Goal: Task Accomplishment & Management: Use online tool/utility

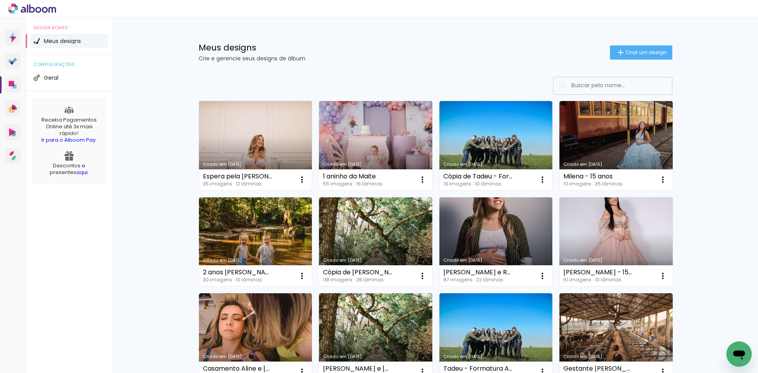
click at [261, 136] on link "Criado em [DATE]" at bounding box center [255, 145] width 113 height 89
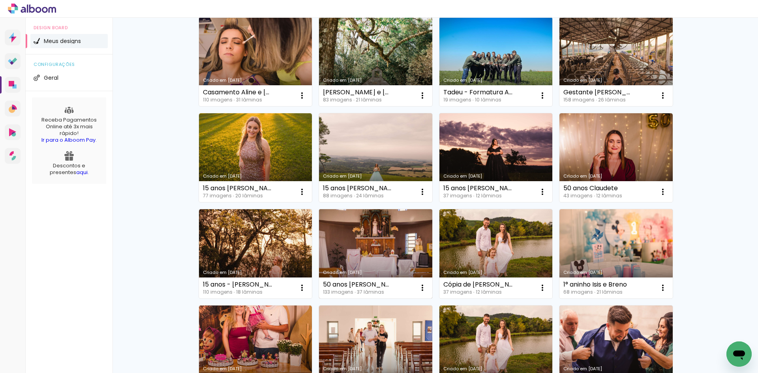
scroll to position [484, 0]
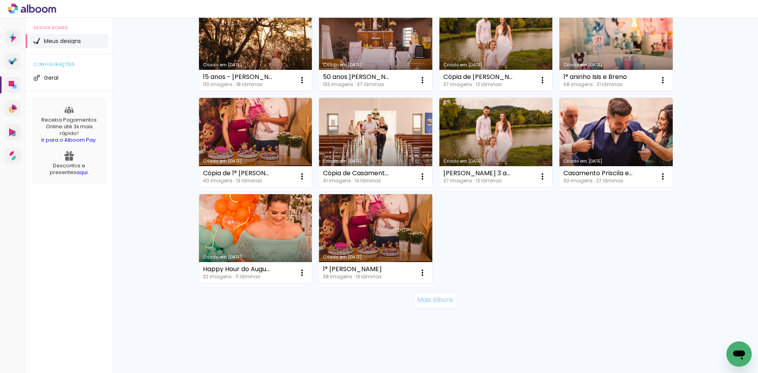
click at [447, 305] on paper-button "Mais álbuns" at bounding box center [435, 300] width 44 height 16
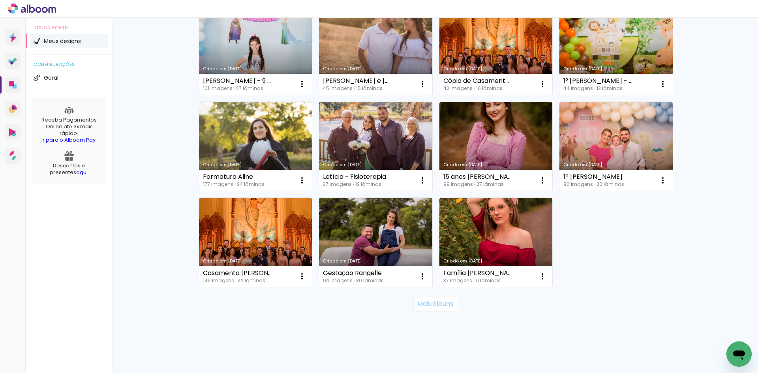
scroll to position [1061, 0]
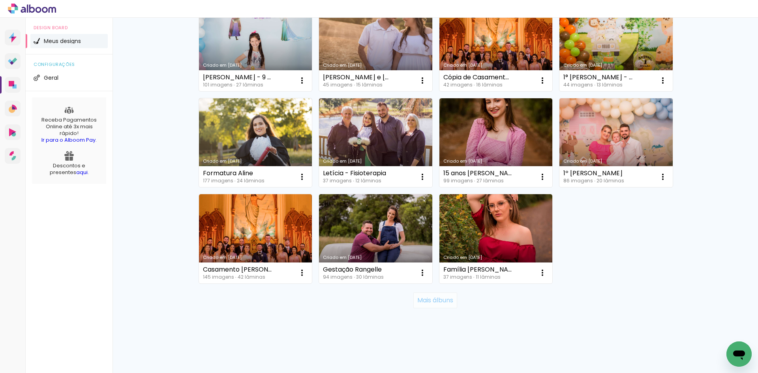
click at [0, 0] on slot "Mais álbuns" at bounding box center [0, 0] width 0 height 0
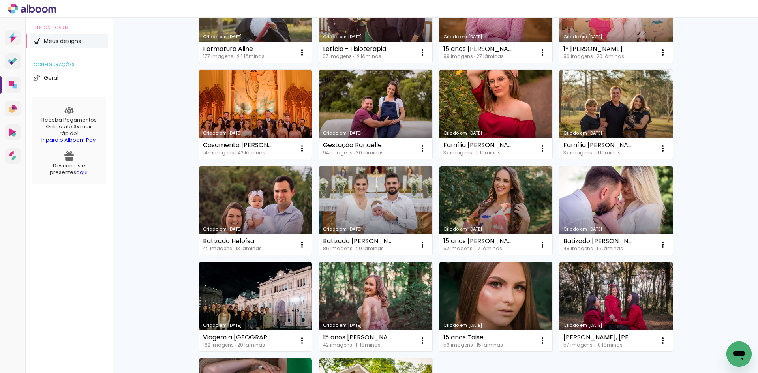
scroll to position [1298, 0]
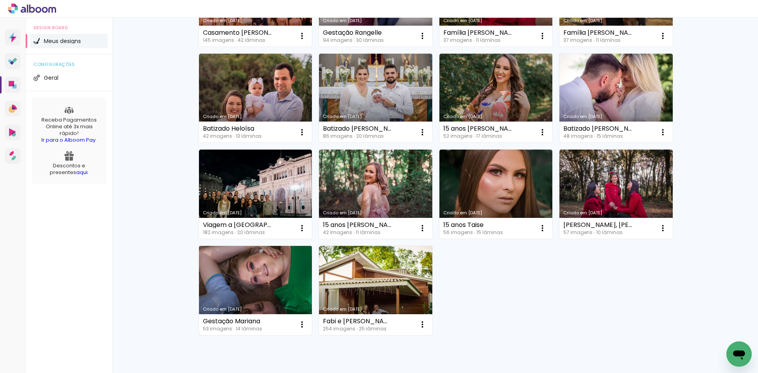
click at [281, 274] on link "Criado em 24/12/20" at bounding box center [255, 290] width 113 height 89
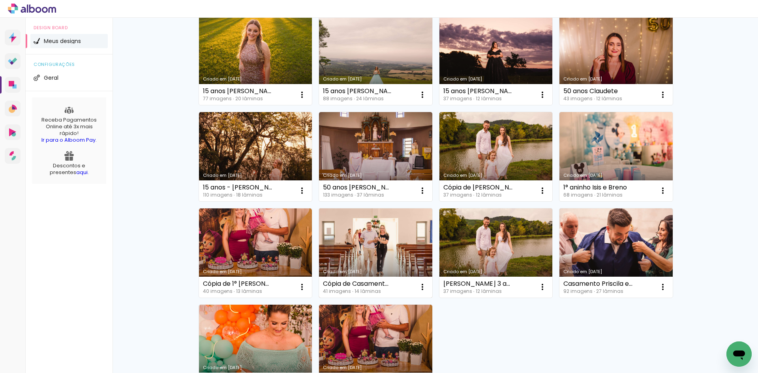
scroll to position [474, 0]
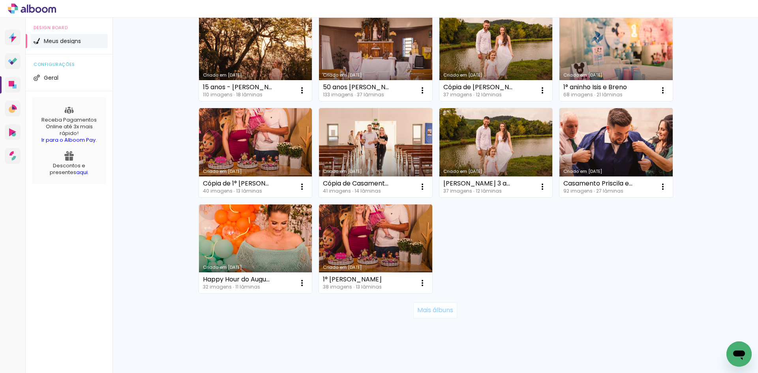
click at [0, 0] on slot "Mais álbuns" at bounding box center [0, 0] width 0 height 0
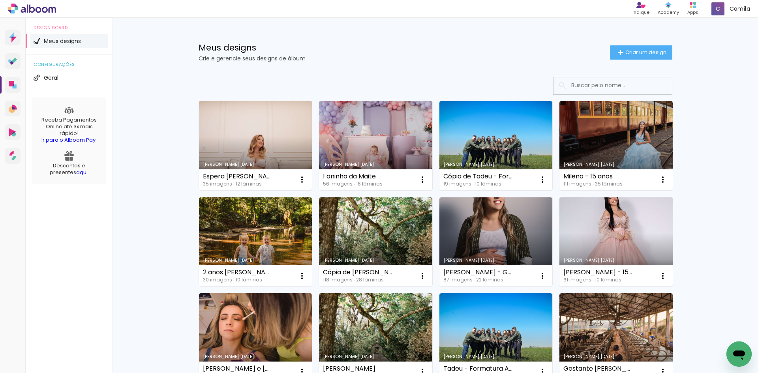
click at [247, 150] on link "Criado em [DATE]" at bounding box center [255, 145] width 113 height 89
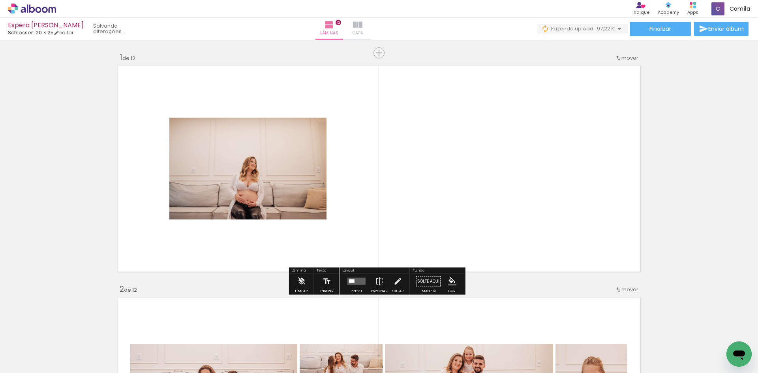
click at [362, 24] on iron-icon at bounding box center [357, 24] width 9 height 9
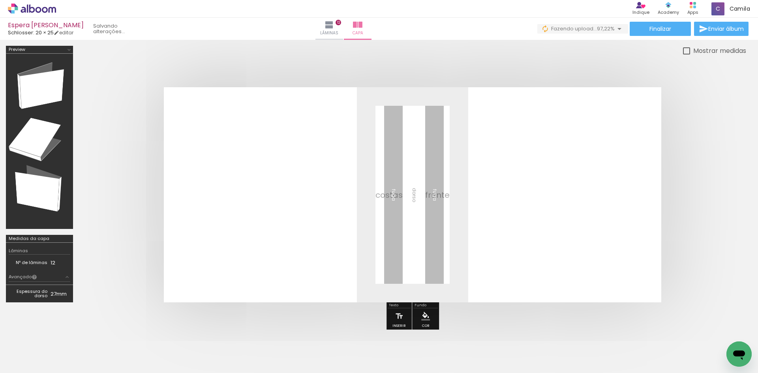
scroll to position [0, 901]
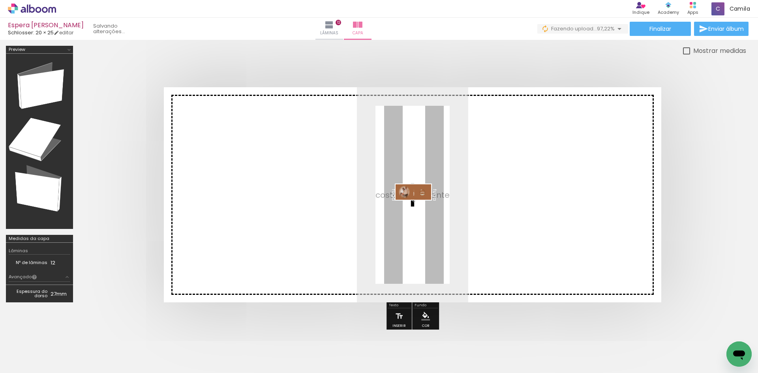
drag, startPoint x: 719, startPoint y: 346, endPoint x: 419, endPoint y: 208, distance: 329.9
click at [419, 208] on quentale-workspace at bounding box center [379, 186] width 758 height 373
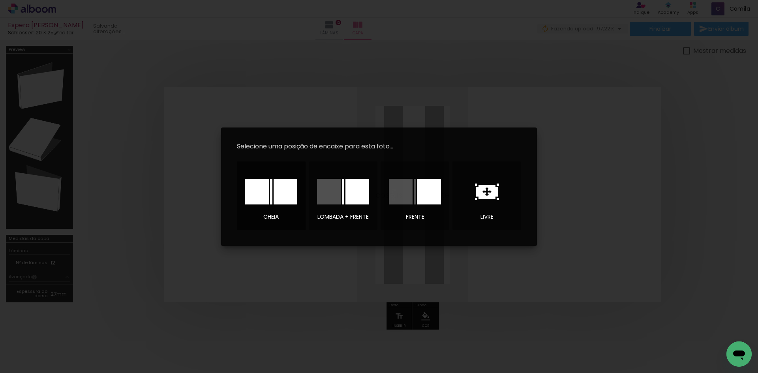
click at [267, 193] on div at bounding box center [257, 192] width 24 height 26
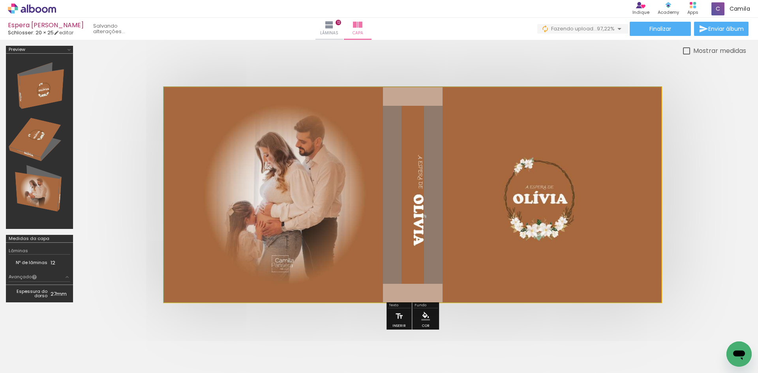
drag, startPoint x: 416, startPoint y: 207, endPoint x: 400, endPoint y: 205, distance: 16.7
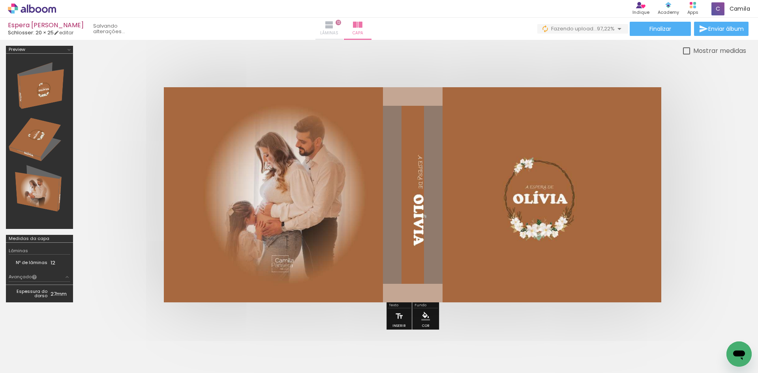
click at [343, 28] on paper-button "Lâminas 12" at bounding box center [330, 29] width 28 height 22
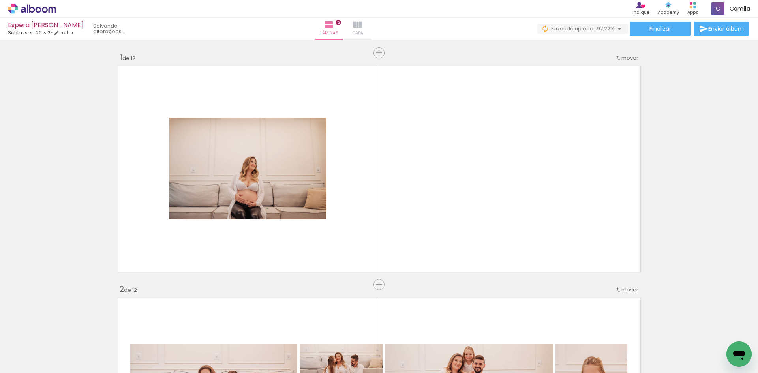
click at [362, 28] on iron-icon at bounding box center [357, 24] width 9 height 9
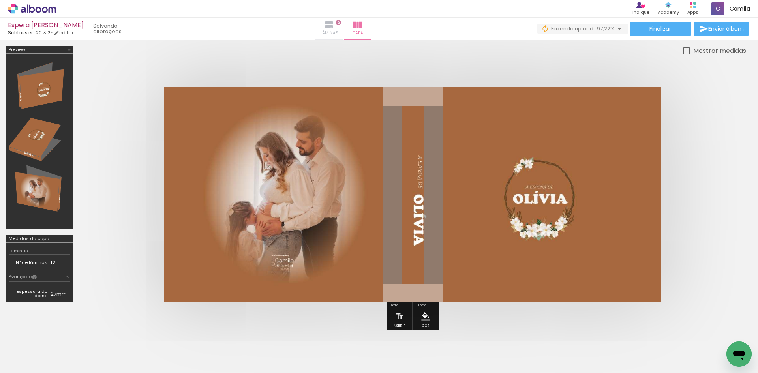
click at [334, 28] on iron-icon at bounding box center [329, 24] width 9 height 9
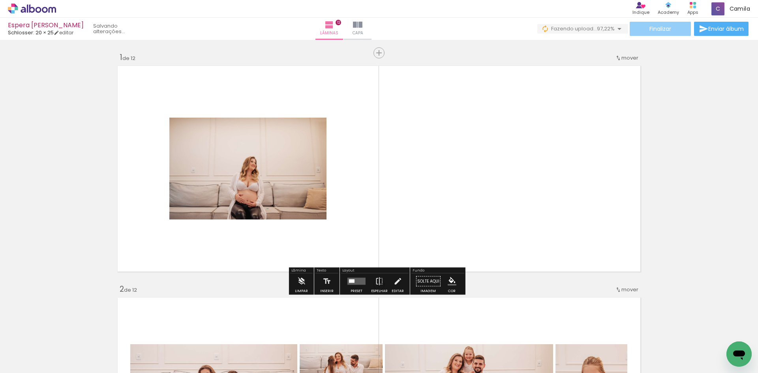
click at [666, 27] on span "Finalizar" at bounding box center [661, 29] width 22 height 6
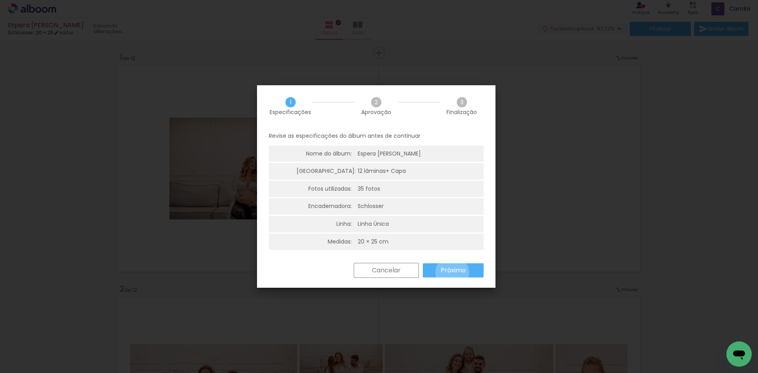
click at [0, 0] on slot "Próximo" at bounding box center [0, 0] width 0 height 0
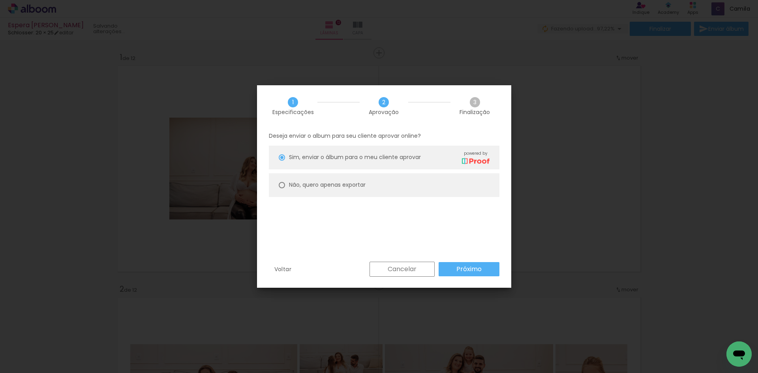
click at [370, 187] on paper-radio-button "Não, quero apenas exportar" at bounding box center [384, 185] width 231 height 24
type paper-radio-button "on"
click at [0, 0] on slot "Próximo" at bounding box center [0, 0] width 0 height 0
type input "Alta, 300 DPI"
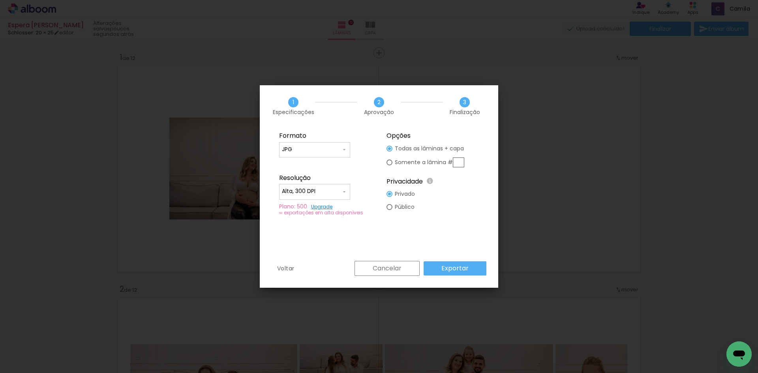
click at [457, 164] on input "text" at bounding box center [458, 163] width 11 height 10
type paper-radio-button "on"
type input "1"
click at [0, 0] on slot "Exportar" at bounding box center [0, 0] width 0 height 0
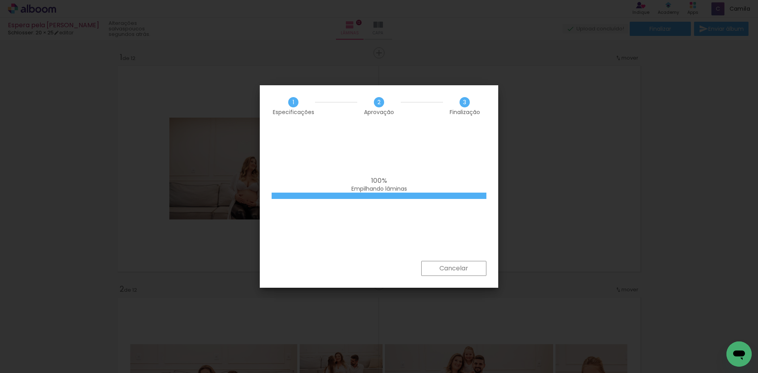
scroll to position [0, 901]
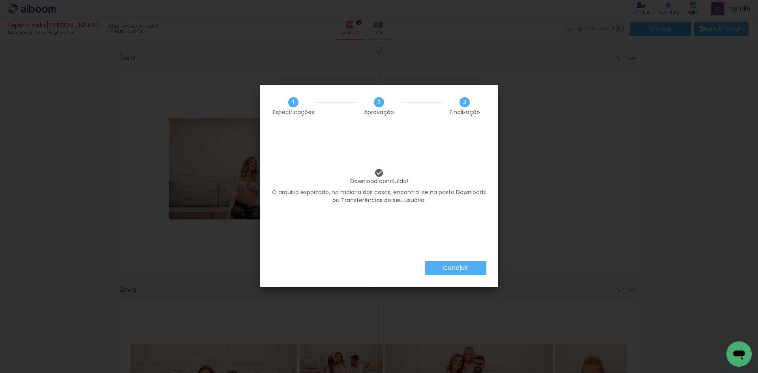
scroll to position [0, 901]
click at [0, 0] on slot "Concluir" at bounding box center [0, 0] width 0 height 0
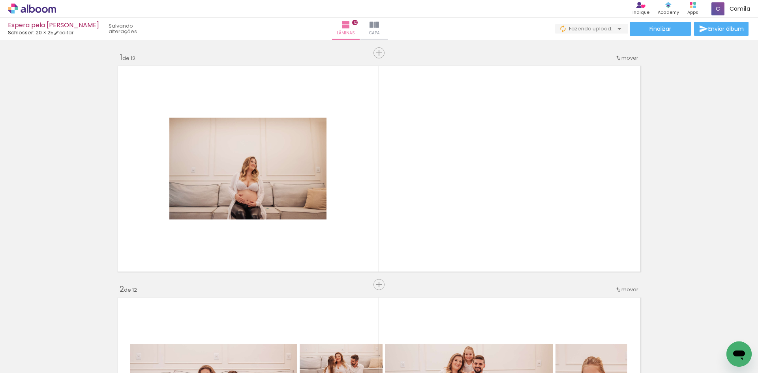
scroll to position [0, 945]
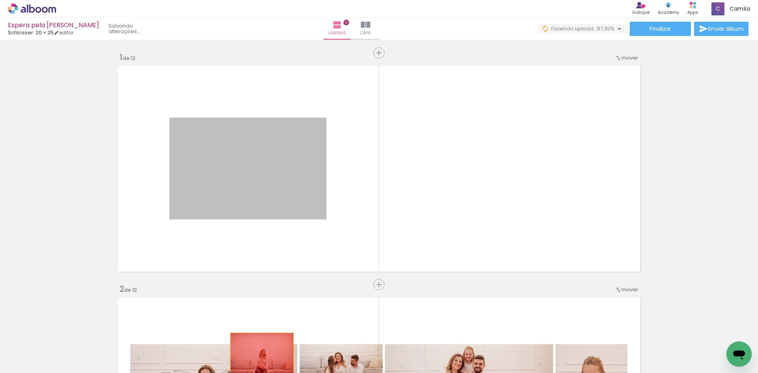
drag, startPoint x: 236, startPoint y: 173, endPoint x: 259, endPoint y: 353, distance: 182.3
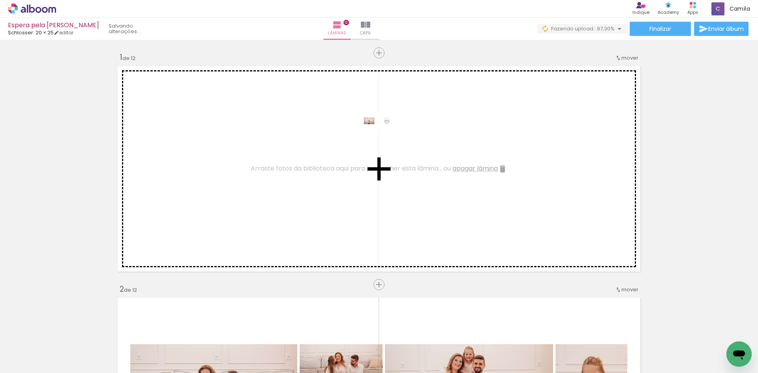
drag, startPoint x: 718, startPoint y: 349, endPoint x: 384, endPoint y: 137, distance: 395.6
click at [384, 137] on quentale-workspace at bounding box center [379, 186] width 758 height 373
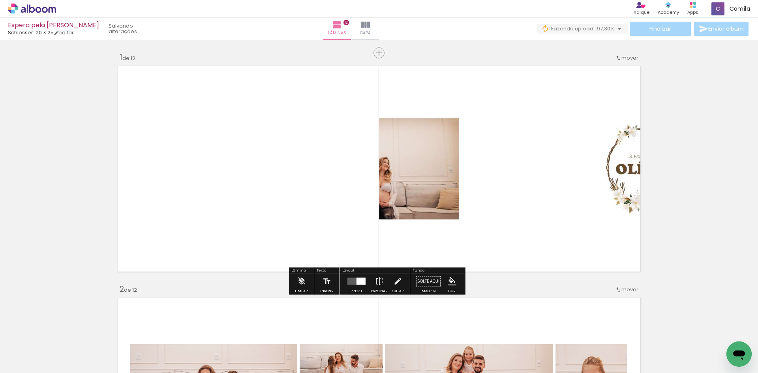
click at [349, 279] on quentale-layouter at bounding box center [356, 281] width 18 height 7
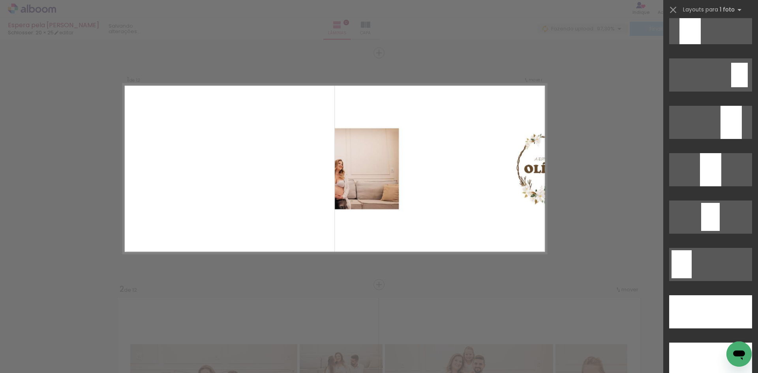
scroll to position [2441, 0]
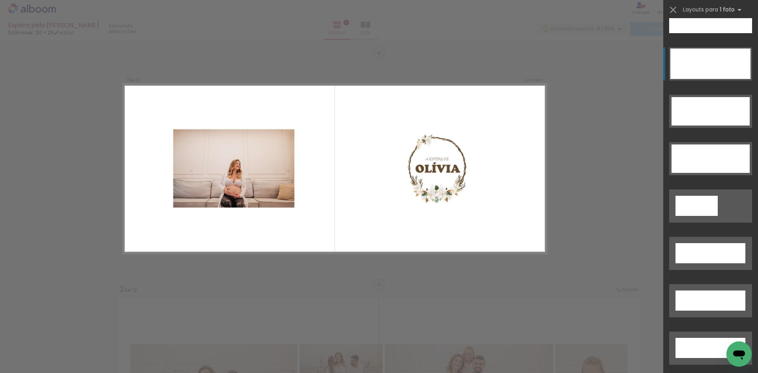
click at [702, 68] on div at bounding box center [710, 64] width 80 height 30
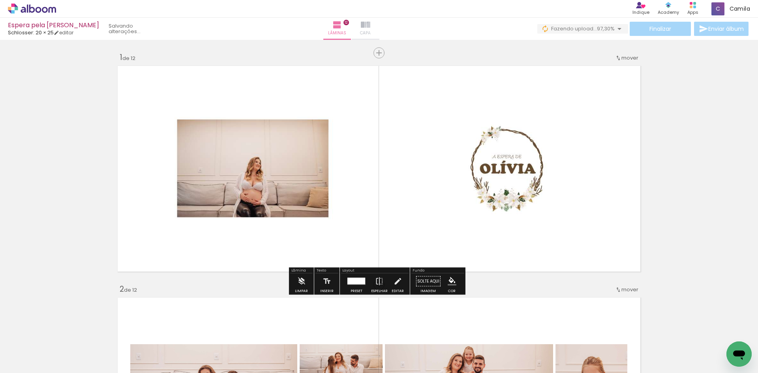
click at [379, 27] on paper-button "Capa" at bounding box center [366, 29] width 28 height 22
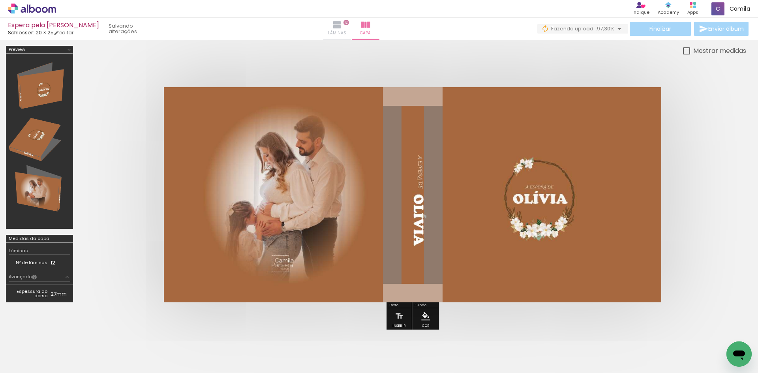
click at [351, 30] on paper-button "Lâminas 12" at bounding box center [337, 29] width 28 height 22
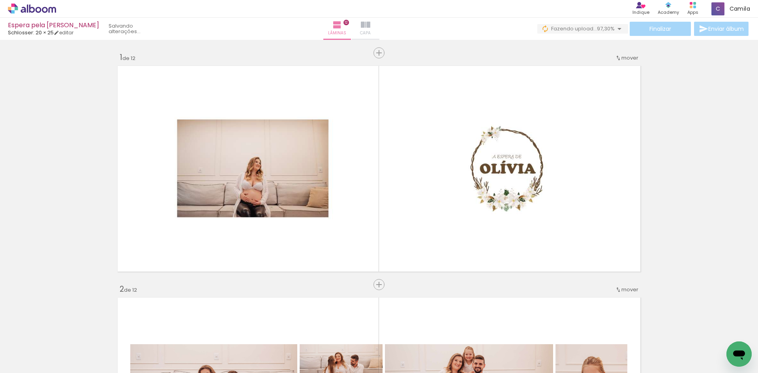
click at [379, 26] on paper-button "Capa" at bounding box center [366, 29] width 28 height 22
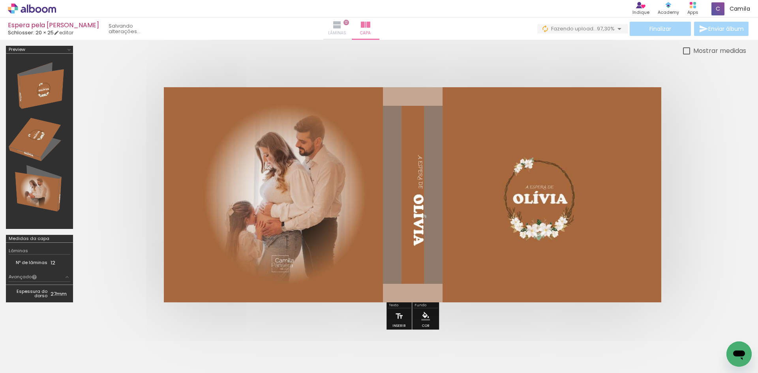
click at [342, 24] on iron-icon at bounding box center [336, 24] width 9 height 9
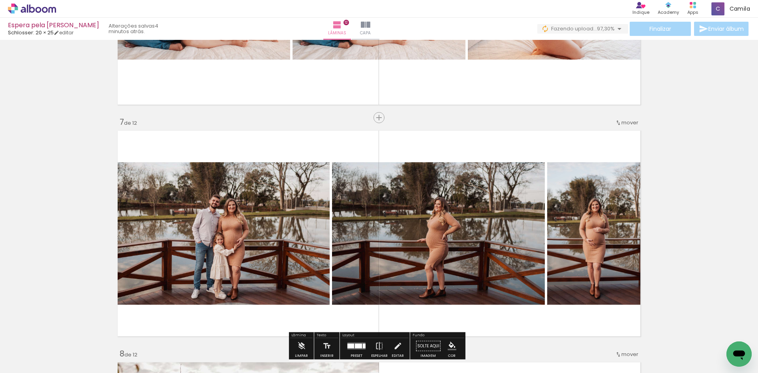
scroll to position [1382, 0]
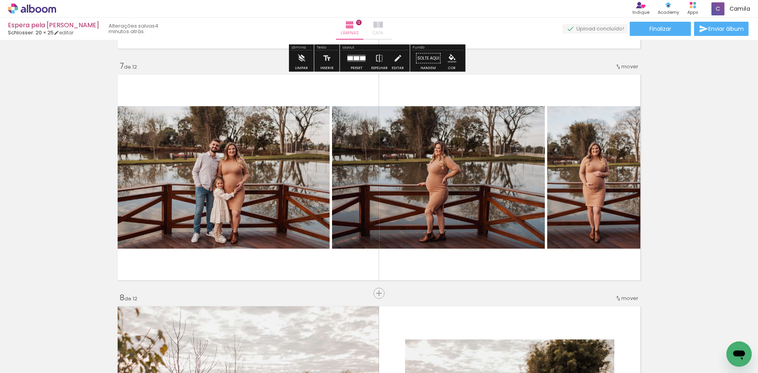
click at [383, 28] on iron-icon at bounding box center [378, 24] width 9 height 9
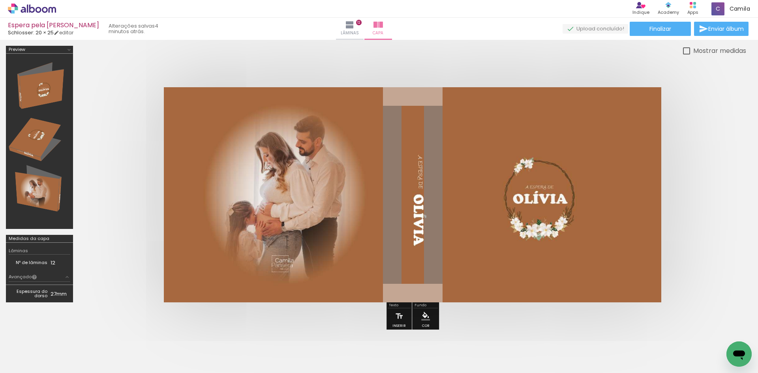
click at [35, 138] on div at bounding box center [40, 141] width 62 height 170
click at [359, 31] on span "Lâminas" at bounding box center [350, 33] width 18 height 7
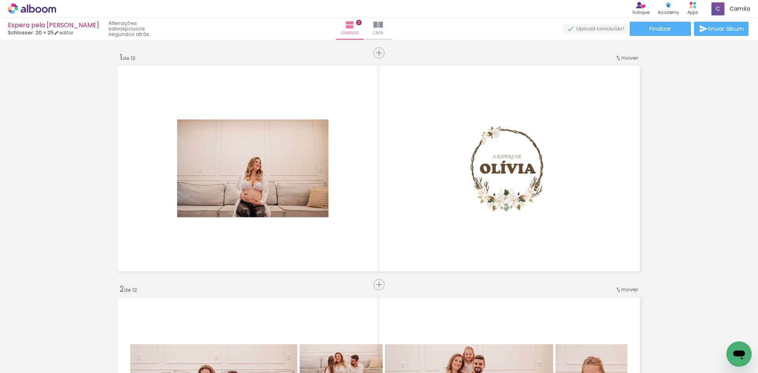
scroll to position [0, 945]
